Goal: Check status: Check status

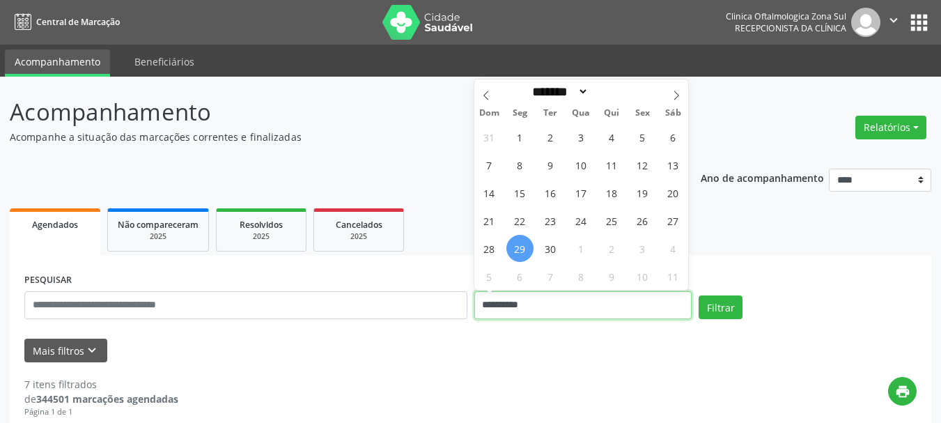
click at [499, 291] on input "**********" at bounding box center [583, 305] width 218 height 28
click at [680, 95] on icon at bounding box center [676, 96] width 10 height 10
select select "*"
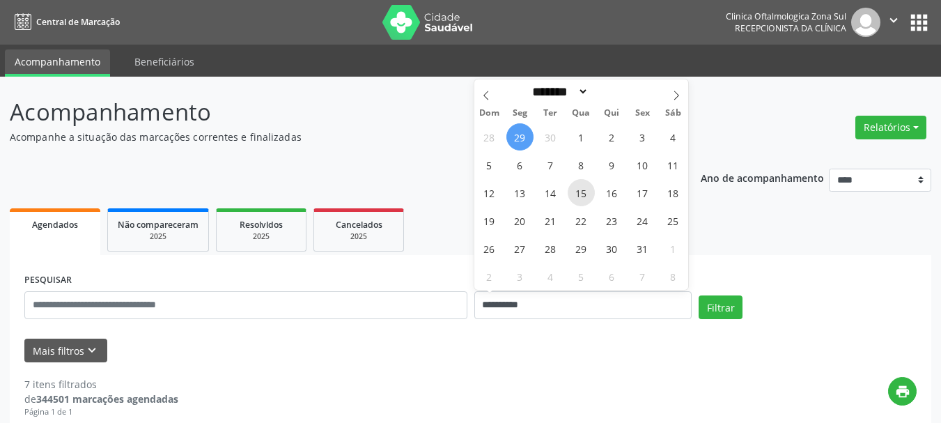
click at [572, 194] on span "15" at bounding box center [580, 192] width 27 height 27
type input "**********"
click at [572, 194] on span "15" at bounding box center [580, 192] width 27 height 27
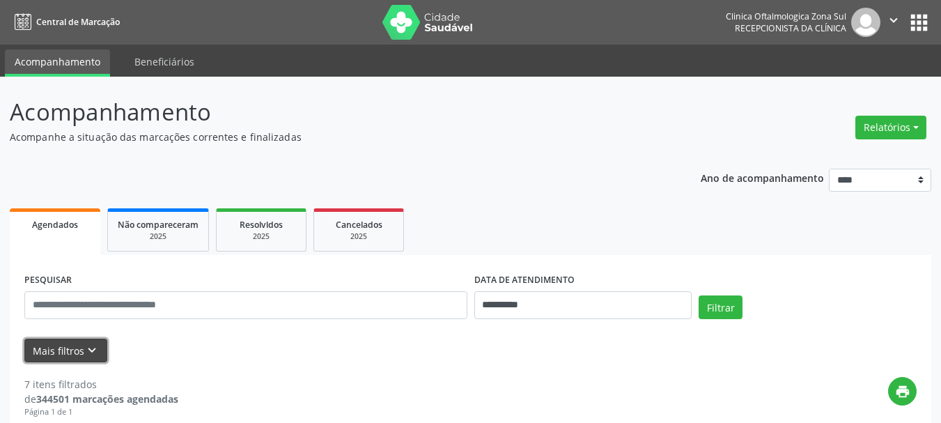
click at [77, 350] on button "Mais filtros keyboard_arrow_down" at bounding box center [65, 350] width 83 height 24
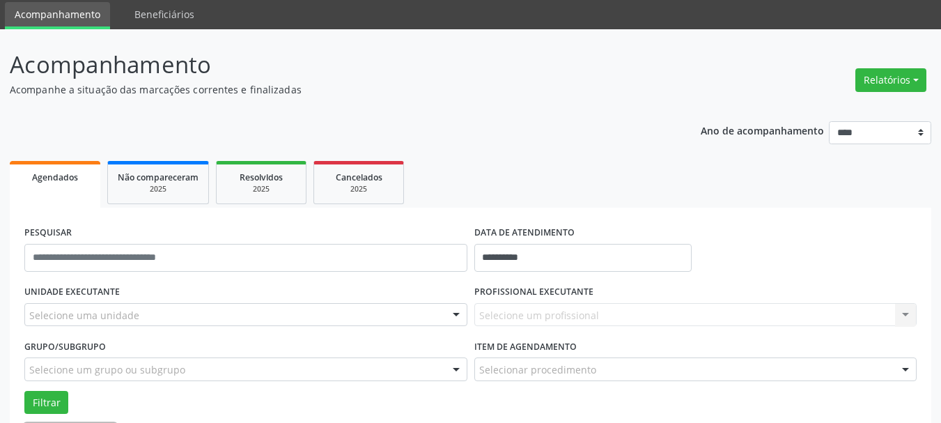
scroll to position [70, 0]
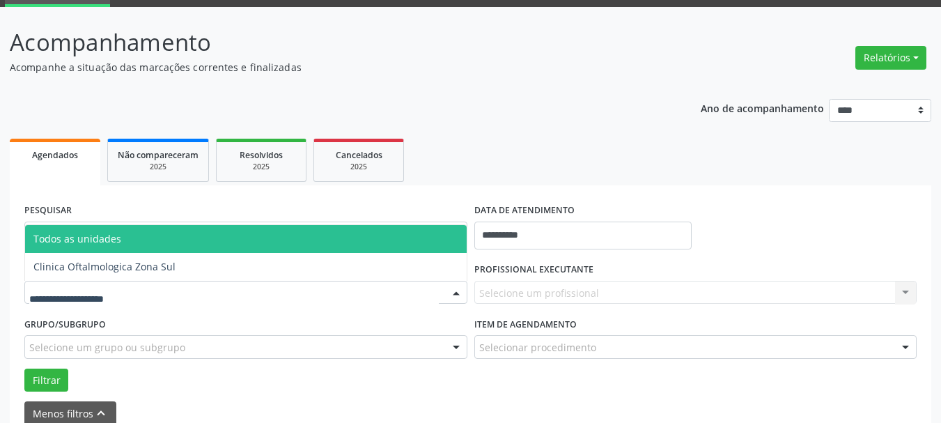
click at [142, 288] on div at bounding box center [245, 293] width 443 height 24
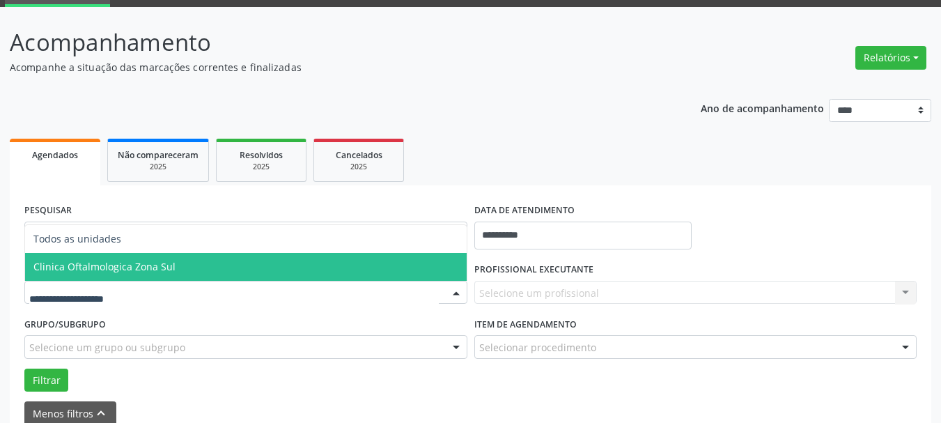
click at [158, 271] on span "Clinica Oftalmologica Zona Sul" at bounding box center [104, 266] width 142 height 13
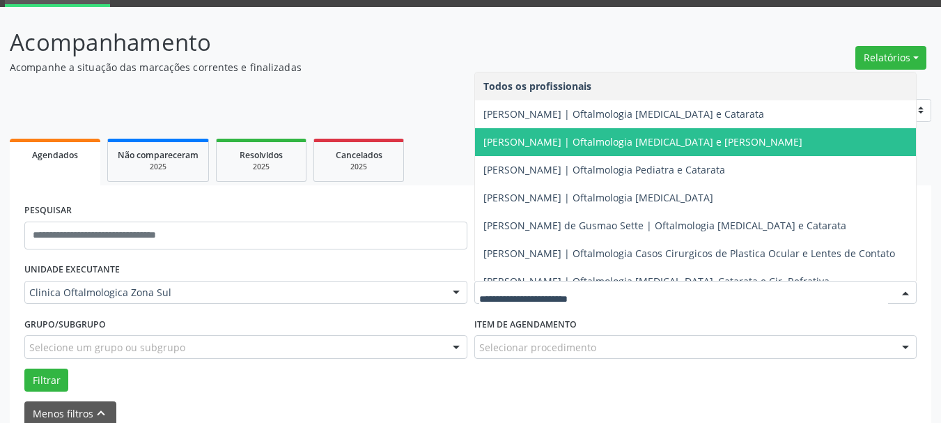
click at [544, 153] on span "[PERSON_NAME] | Oftalmologia [MEDICAL_DATA] e [PERSON_NAME]" at bounding box center [695, 142] width 441 height 28
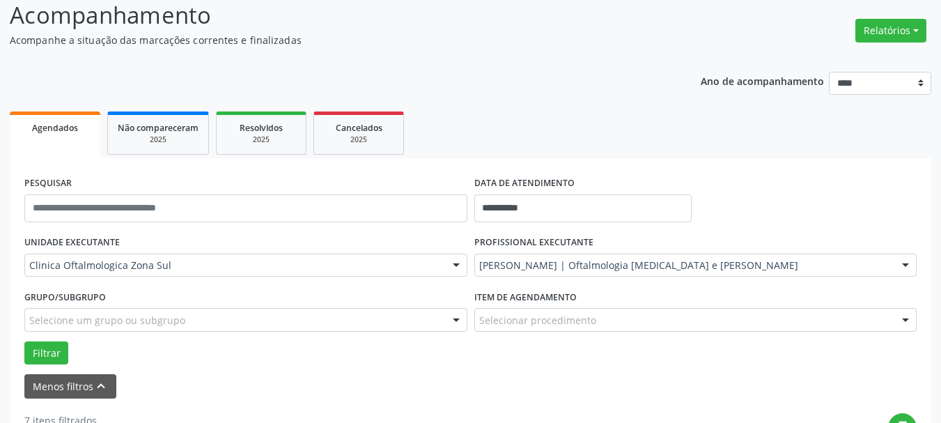
scroll to position [97, 0]
click at [508, 272] on div "[PERSON_NAME] | Oftalmologia [MEDICAL_DATA] e [PERSON_NAME]" at bounding box center [695, 265] width 443 height 24
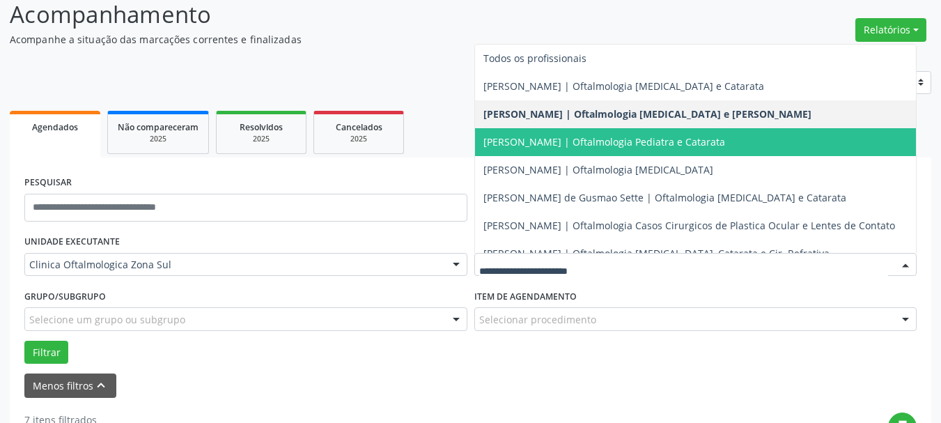
click at [523, 155] on span "[PERSON_NAME] | Oftalmologia Pediatra e Catarata" at bounding box center [695, 142] width 441 height 28
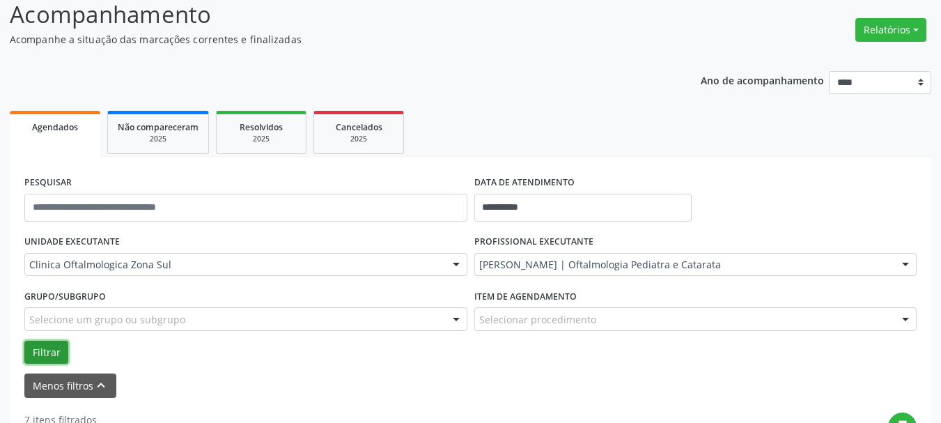
click at [55, 344] on button "Filtrar" at bounding box center [46, 352] width 44 height 24
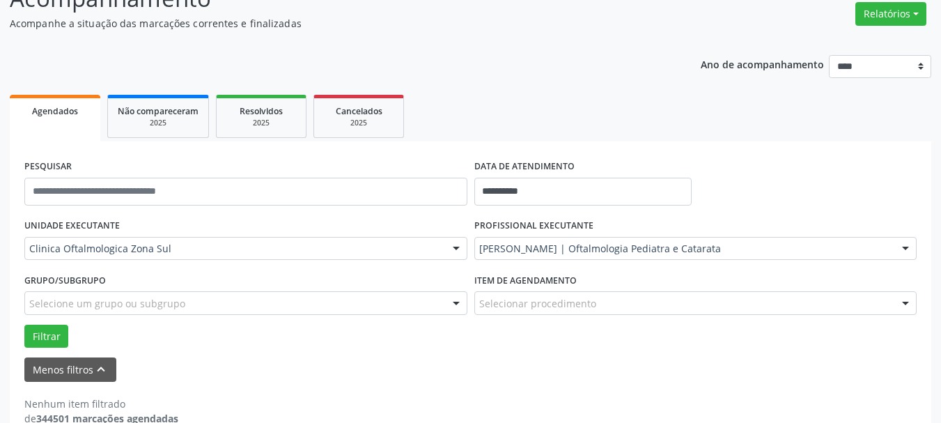
scroll to position [141, 0]
